Goal: Task Accomplishment & Management: Manage account settings

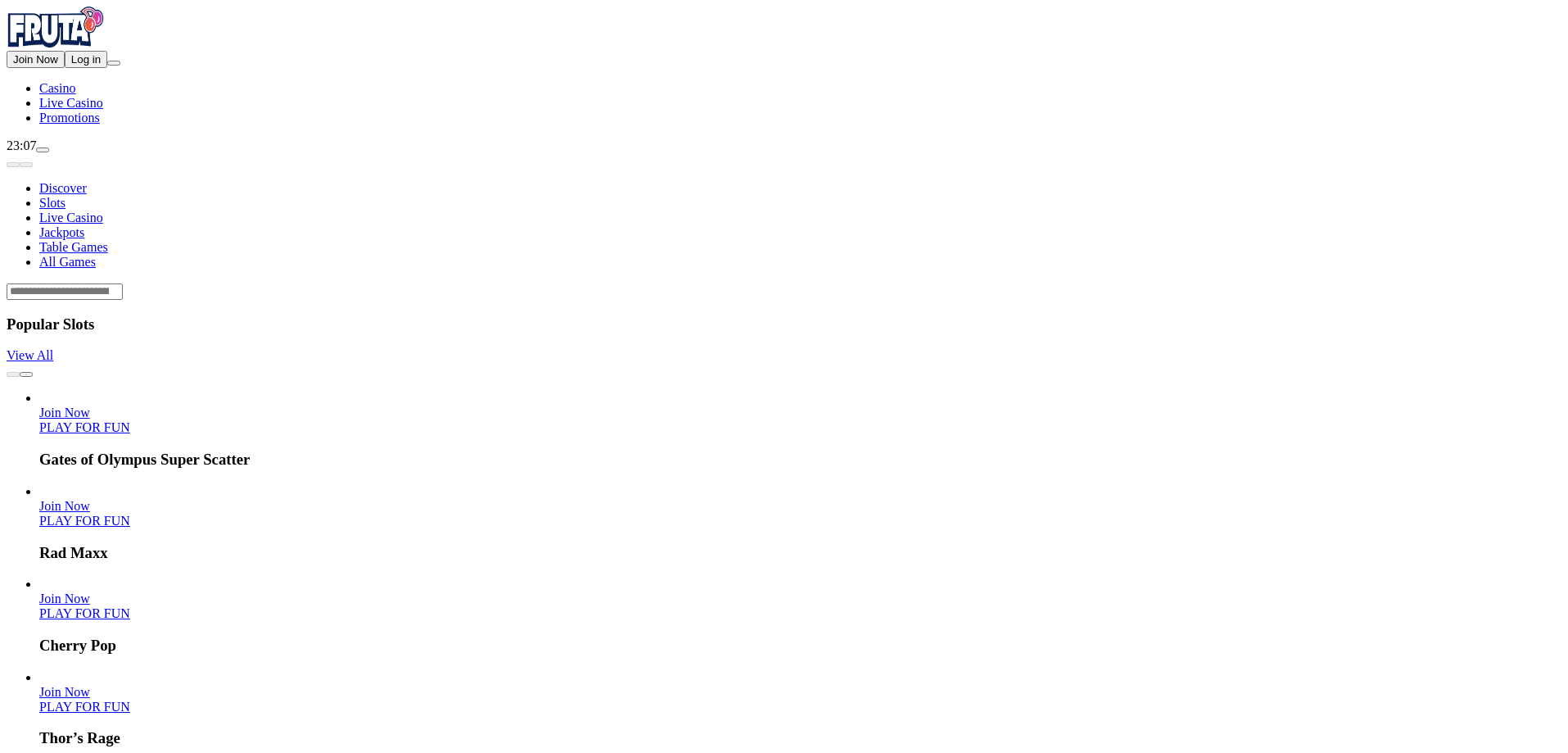
click at [107, 68] on button "Log in" at bounding box center [86, 58] width 42 height 17
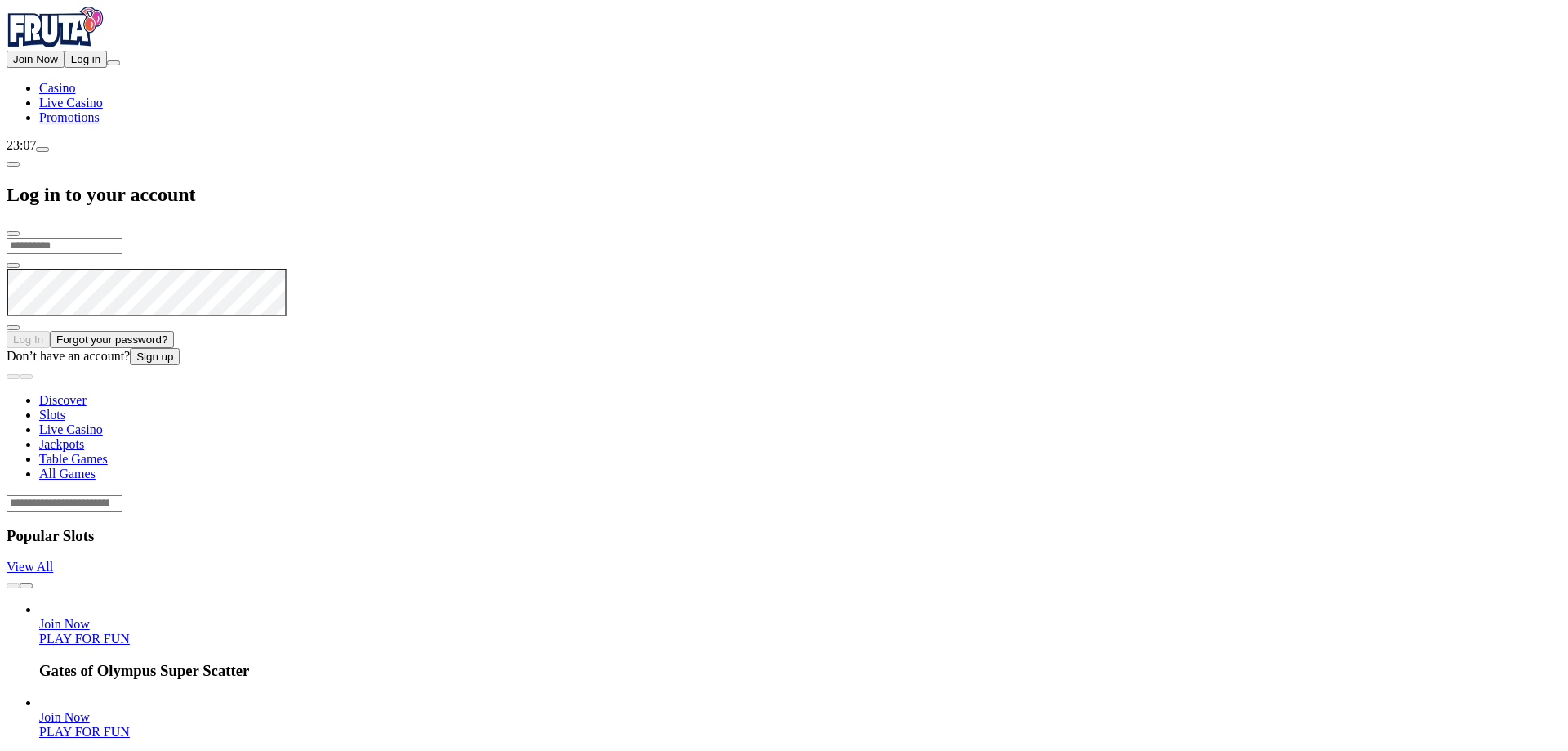
drag, startPoint x: 265, startPoint y: 111, endPoint x: 276, endPoint y: 124, distance: 17.0
click at [123, 237] on input "email" at bounding box center [64, 245] width 116 height 17
type input "**********"
click at [6, 331] on button "Log In" at bounding box center [27, 339] width 43 height 17
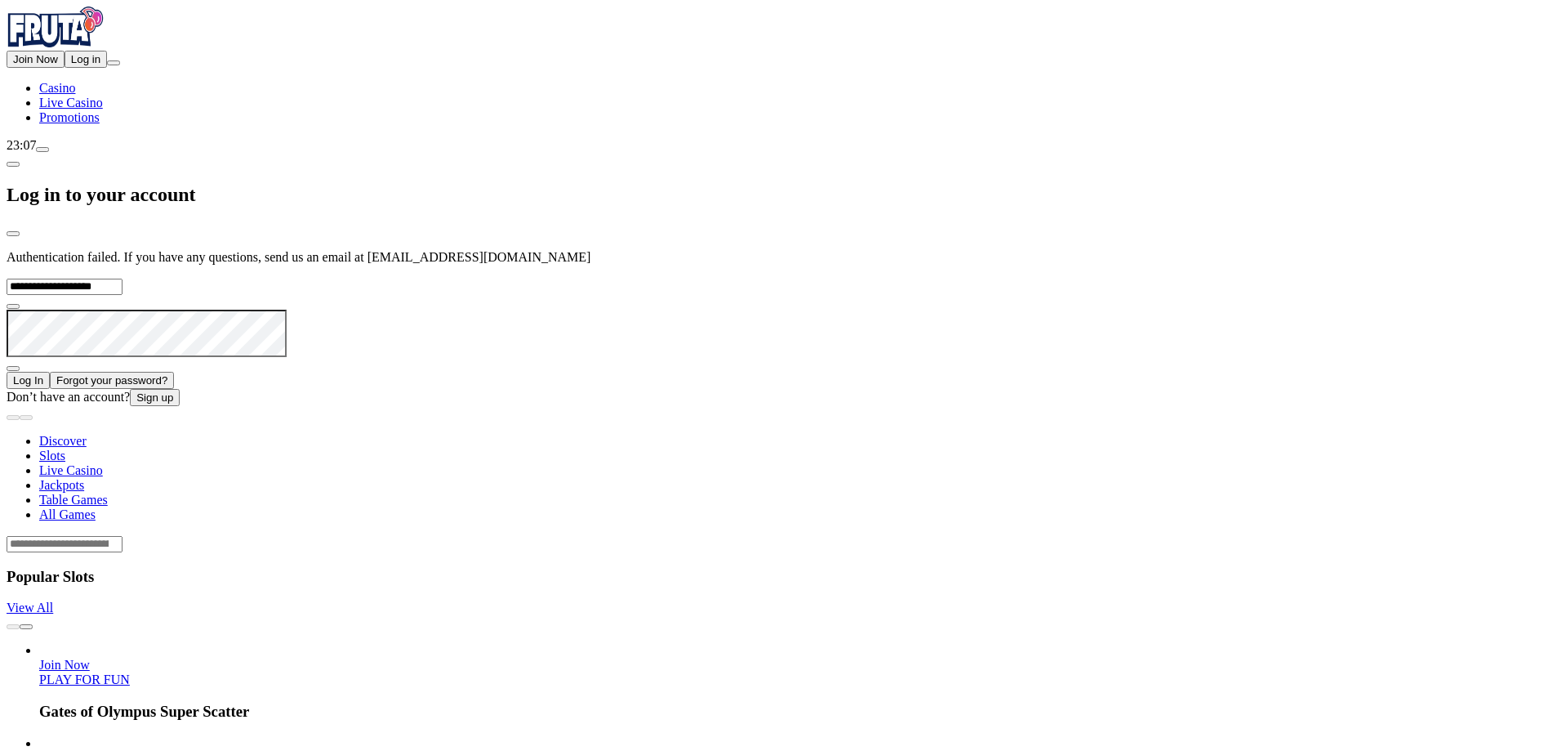
click at [6, 357] on span "done icon" at bounding box center [6, 364] width 0 height 14
click at [13, 368] on span "eye icon" at bounding box center [13, 368] width 0 height 0
click at [49, 372] on button "Log In" at bounding box center [27, 379] width 43 height 17
click at [13, 368] on span "eye-hide icon" at bounding box center [13, 368] width 0 height 0
click at [110, 242] on div "**********" at bounding box center [784, 206] width 1556 height 400
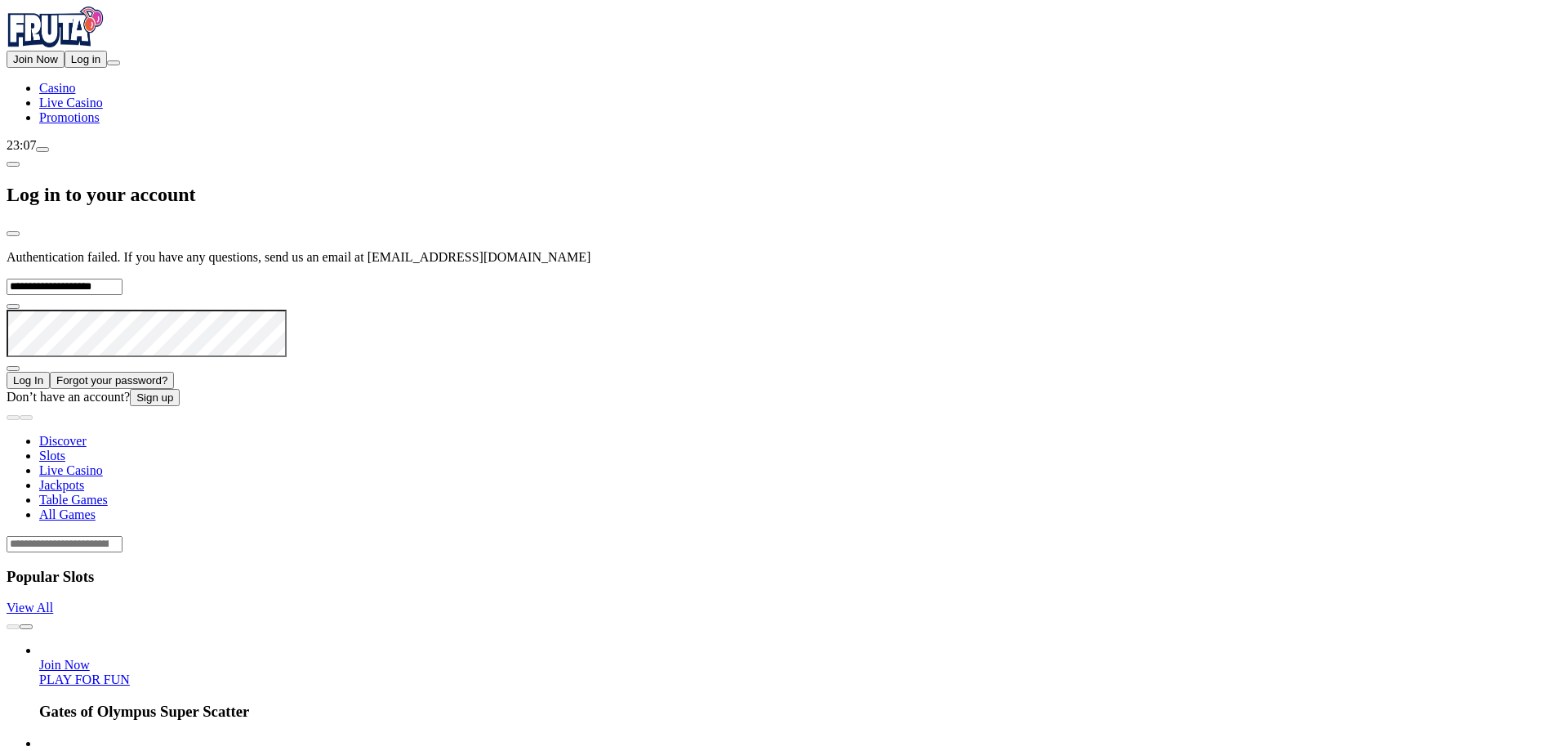
click at [6, 372] on button "Log In" at bounding box center [27, 379] width 43 height 17
drag, startPoint x: 456, startPoint y: 11, endPoint x: 457, endPoint y: 25, distance: 14.0
click at [456, 153] on div "Log in to your account" at bounding box center [784, 194] width 1556 height 84
click at [13, 234] on span "close icon" at bounding box center [13, 234] width 0 height 0
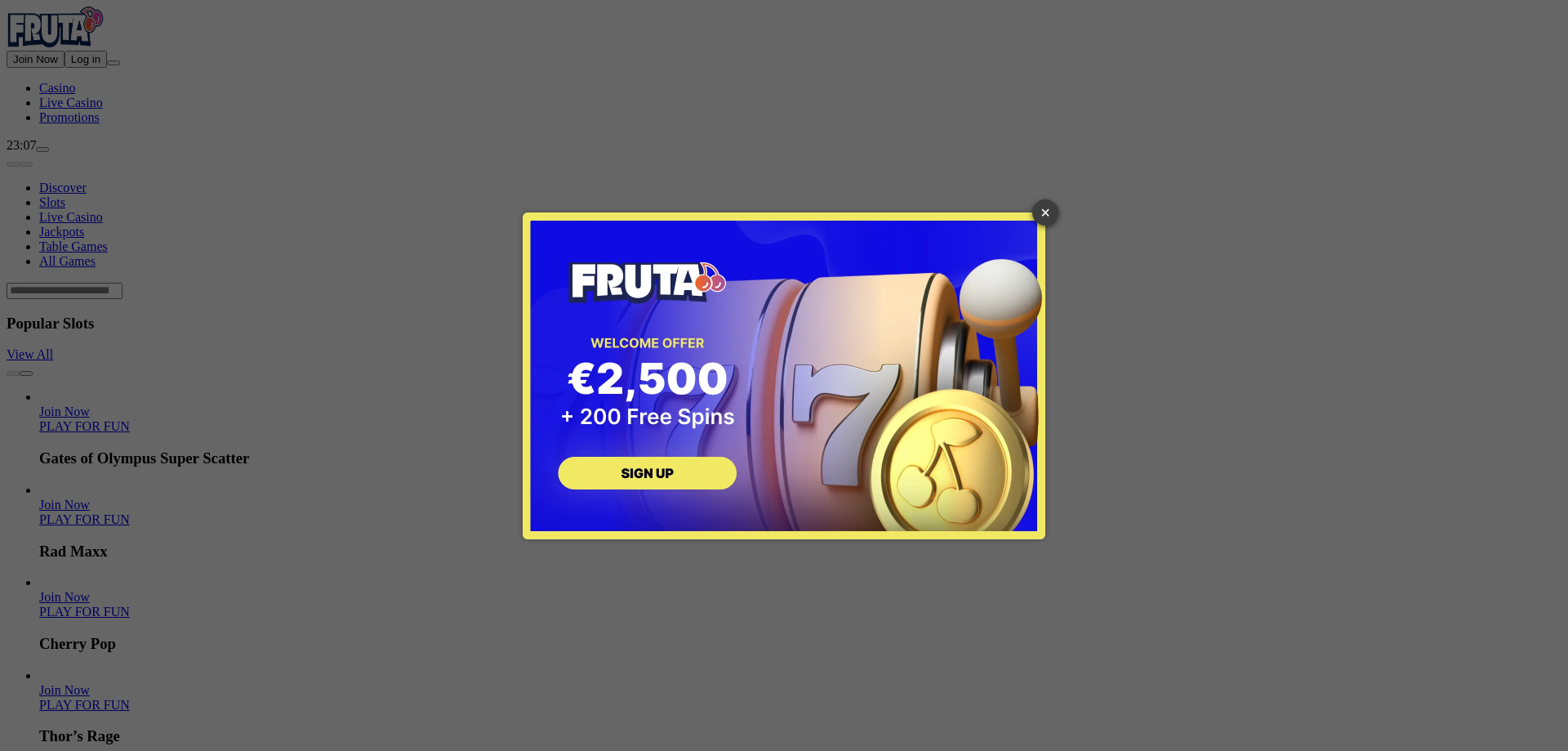
click at [1044, 211] on link "×" at bounding box center [1046, 213] width 26 height 26
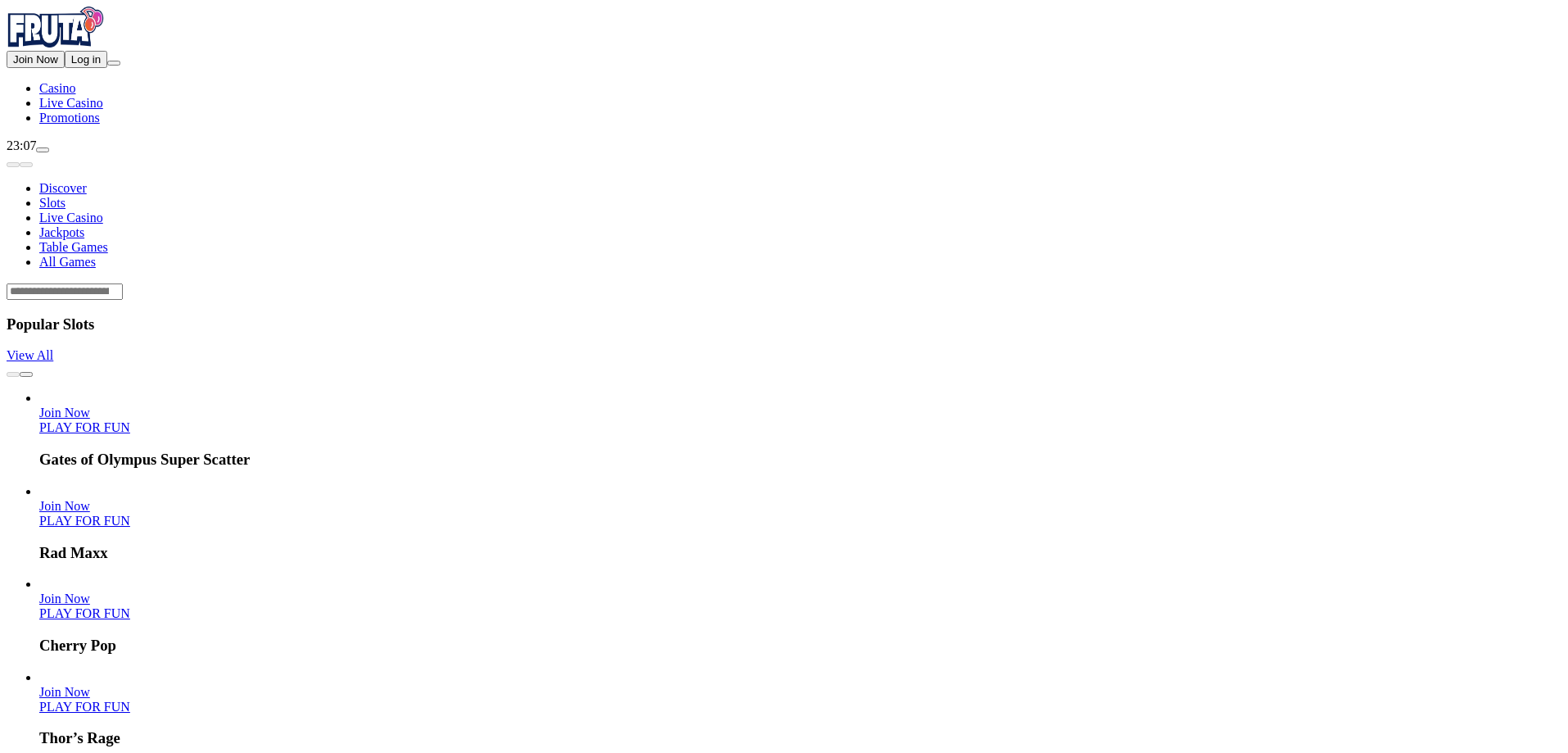
click at [91, 65] on span "Log in" at bounding box center [86, 59] width 29 height 12
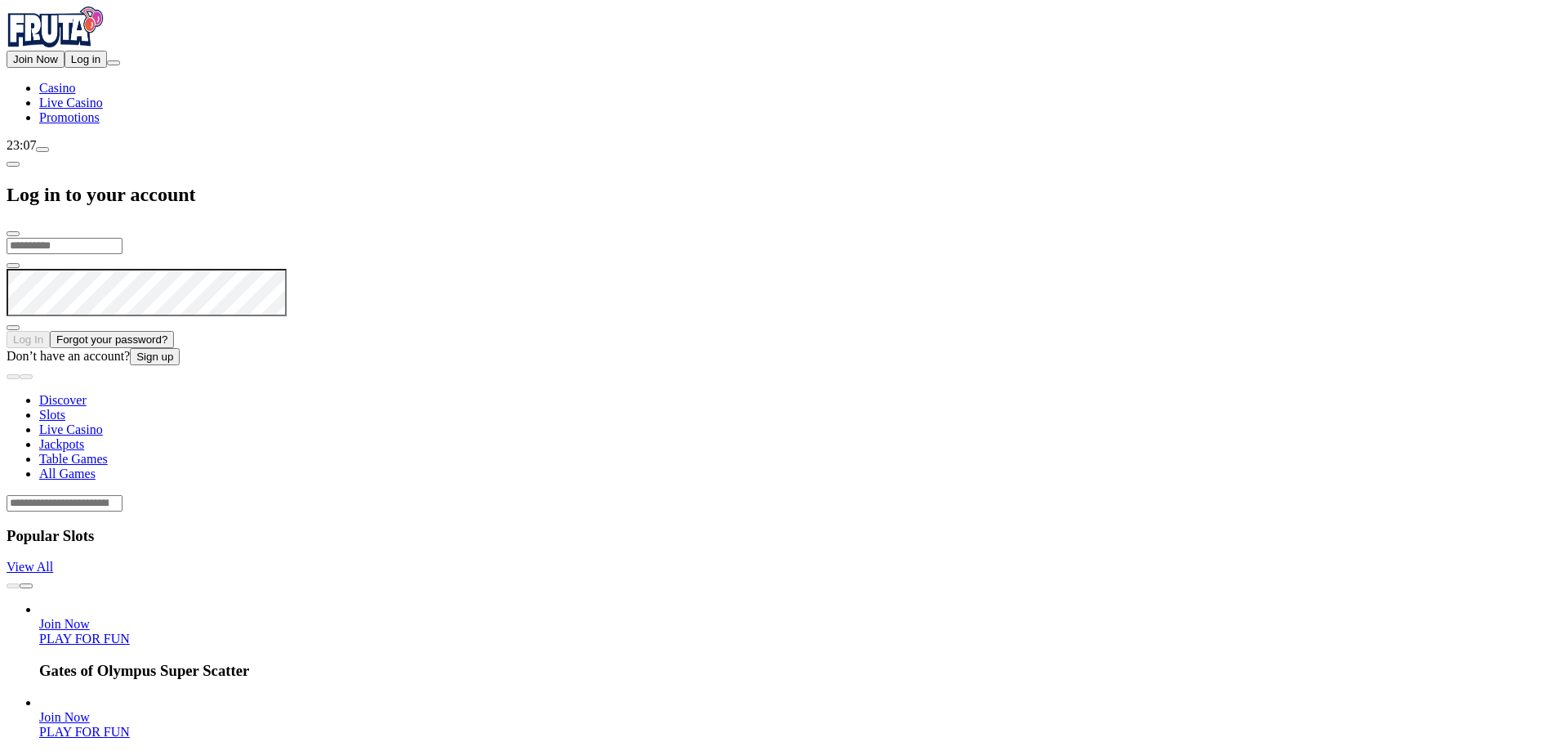
click at [123, 237] on input "email" at bounding box center [64, 245] width 116 height 17
type input "**********"
click at [6, 331] on button "Log In" at bounding box center [27, 339] width 43 height 17
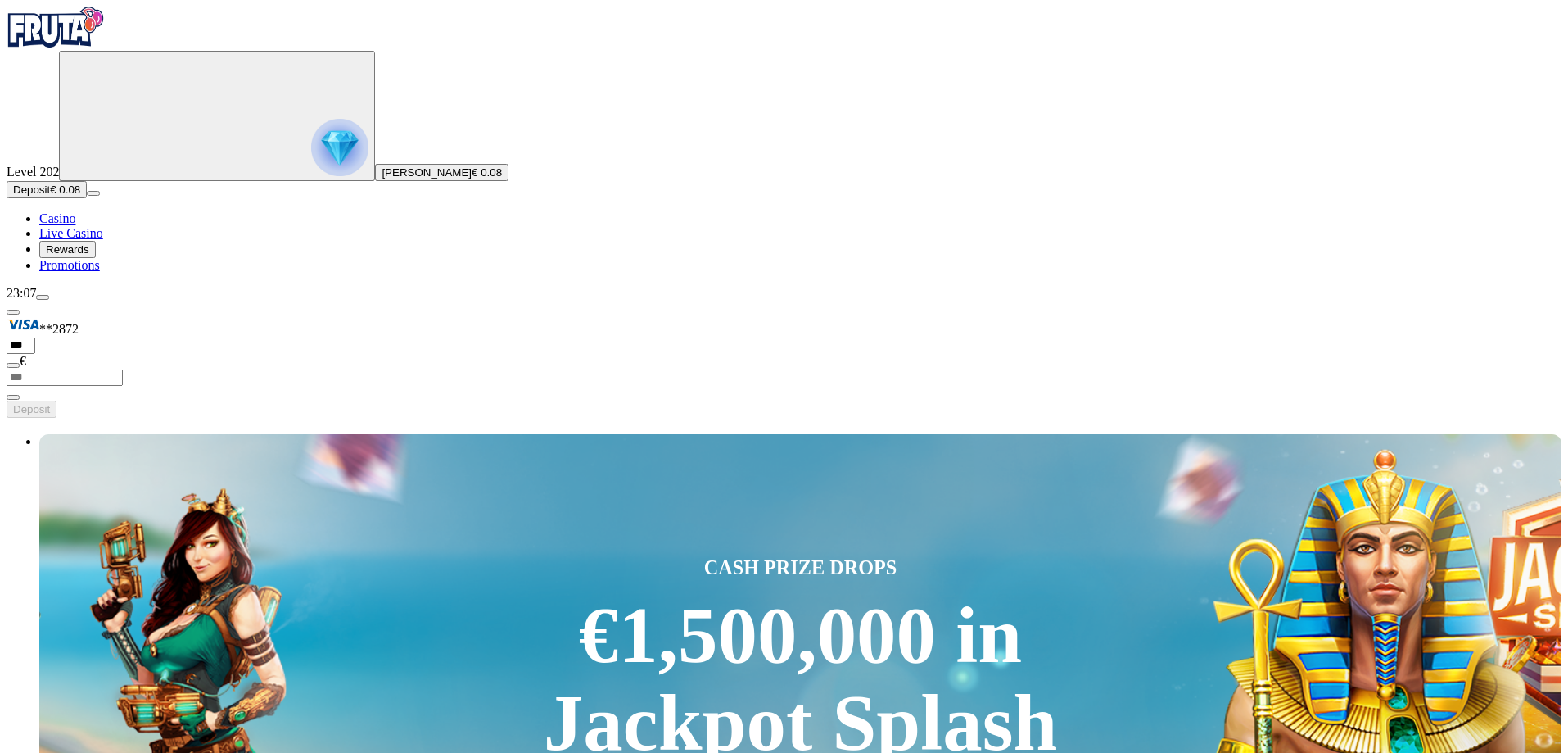
click at [88, 258] on button "Rewards" at bounding box center [67, 249] width 57 height 17
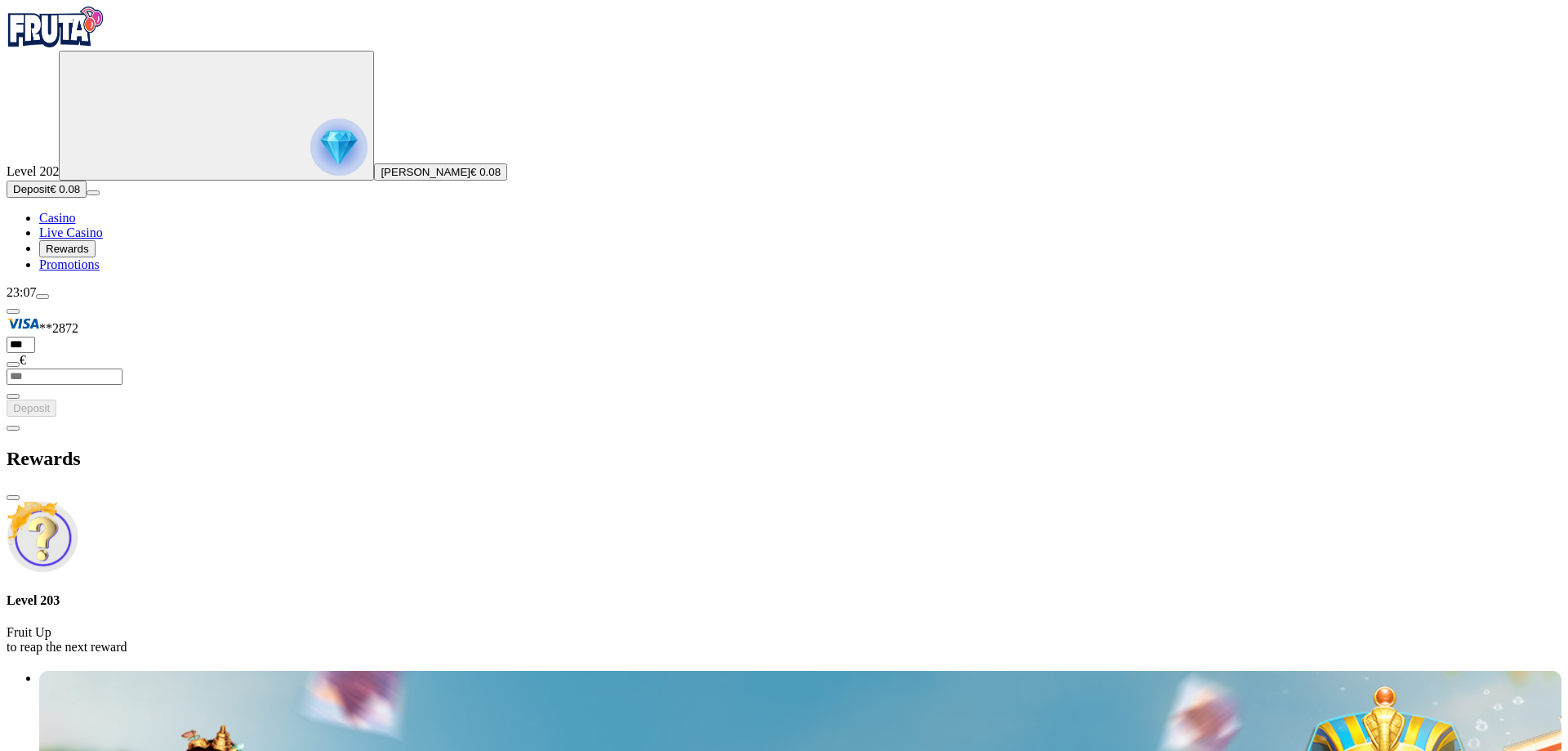
click at [13, 428] on span "chevron-left icon" at bounding box center [13, 428] width 0 height 0
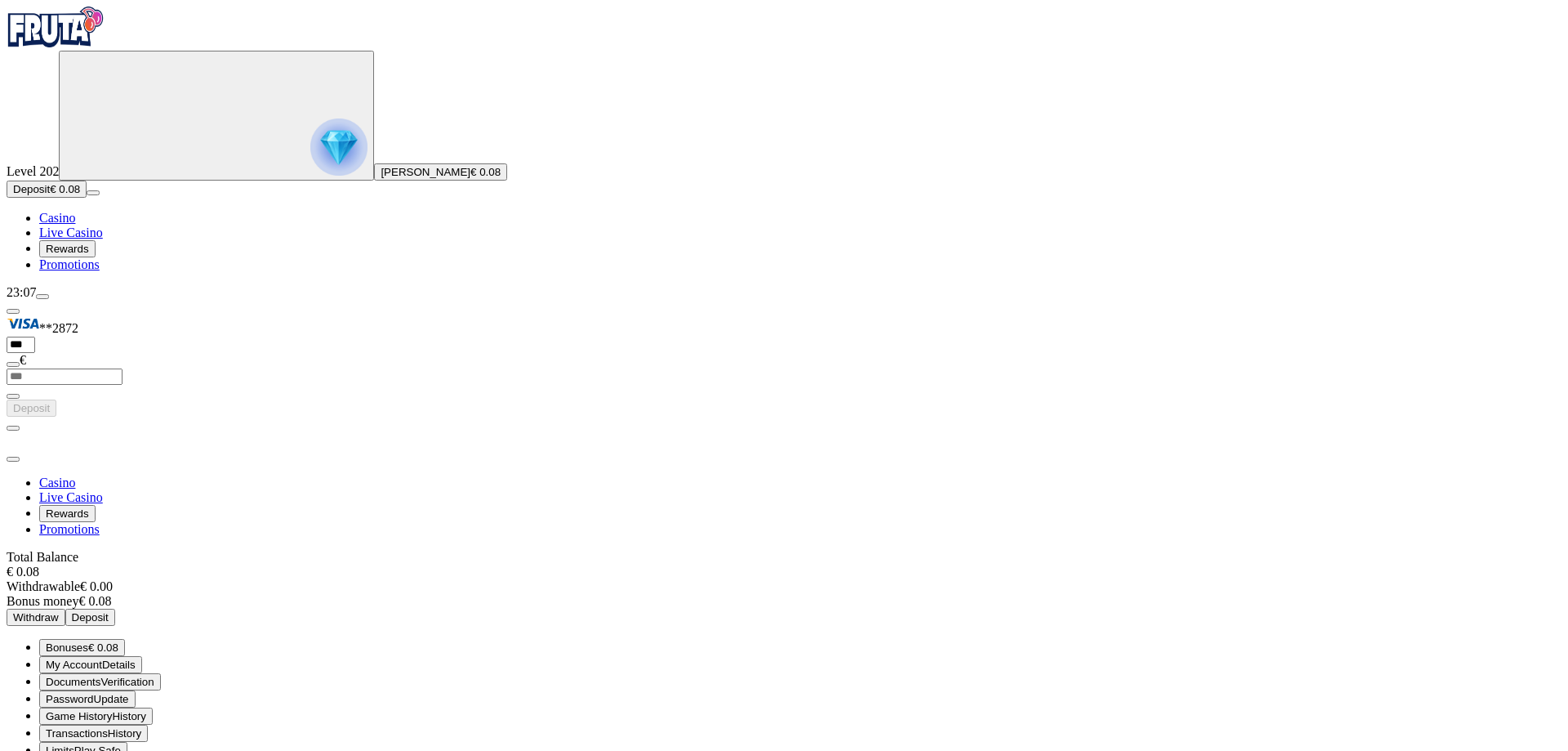
click at [13, 459] on span "close icon" at bounding box center [13, 459] width 0 height 0
